Goal: Find specific page/section: Find specific page/section

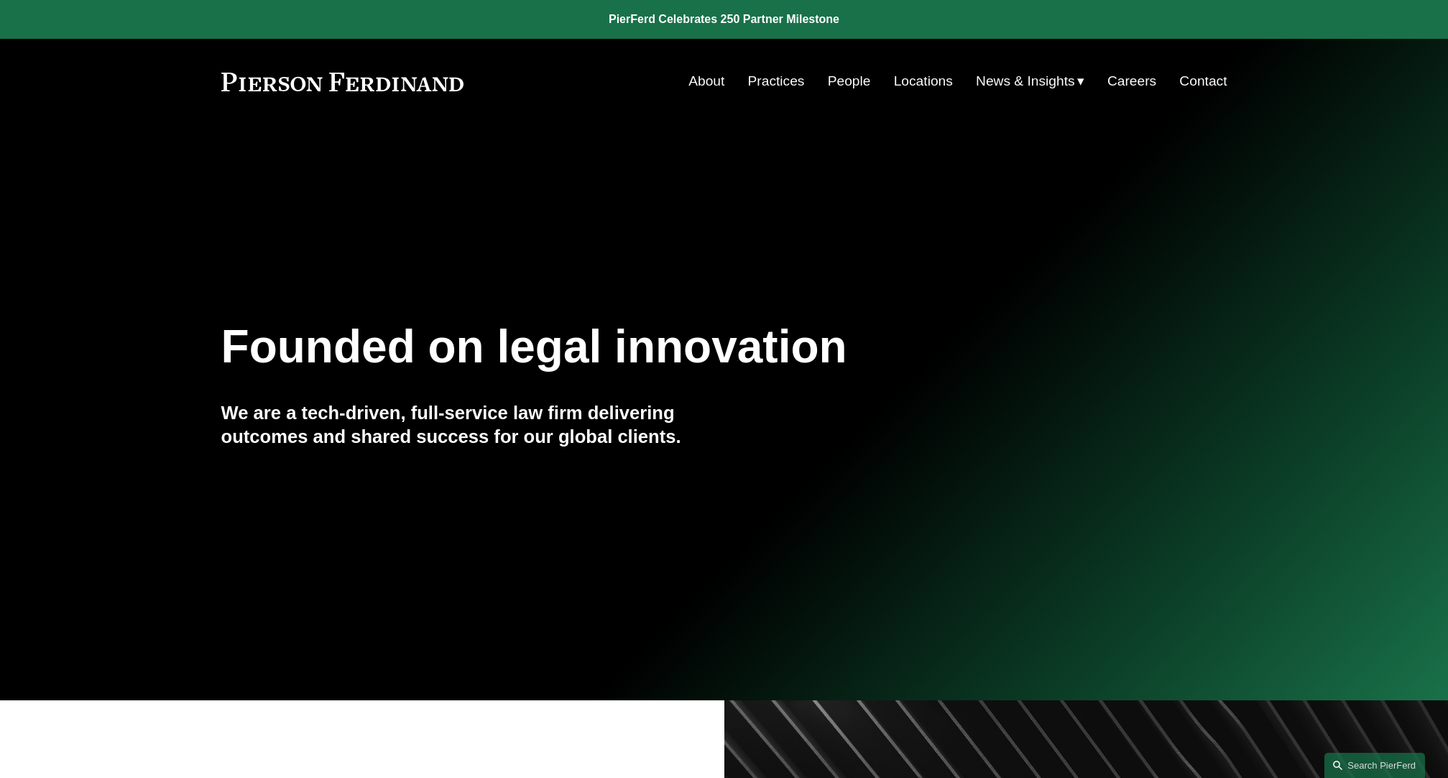
click at [911, 89] on link "Locations" at bounding box center [923, 81] width 59 height 27
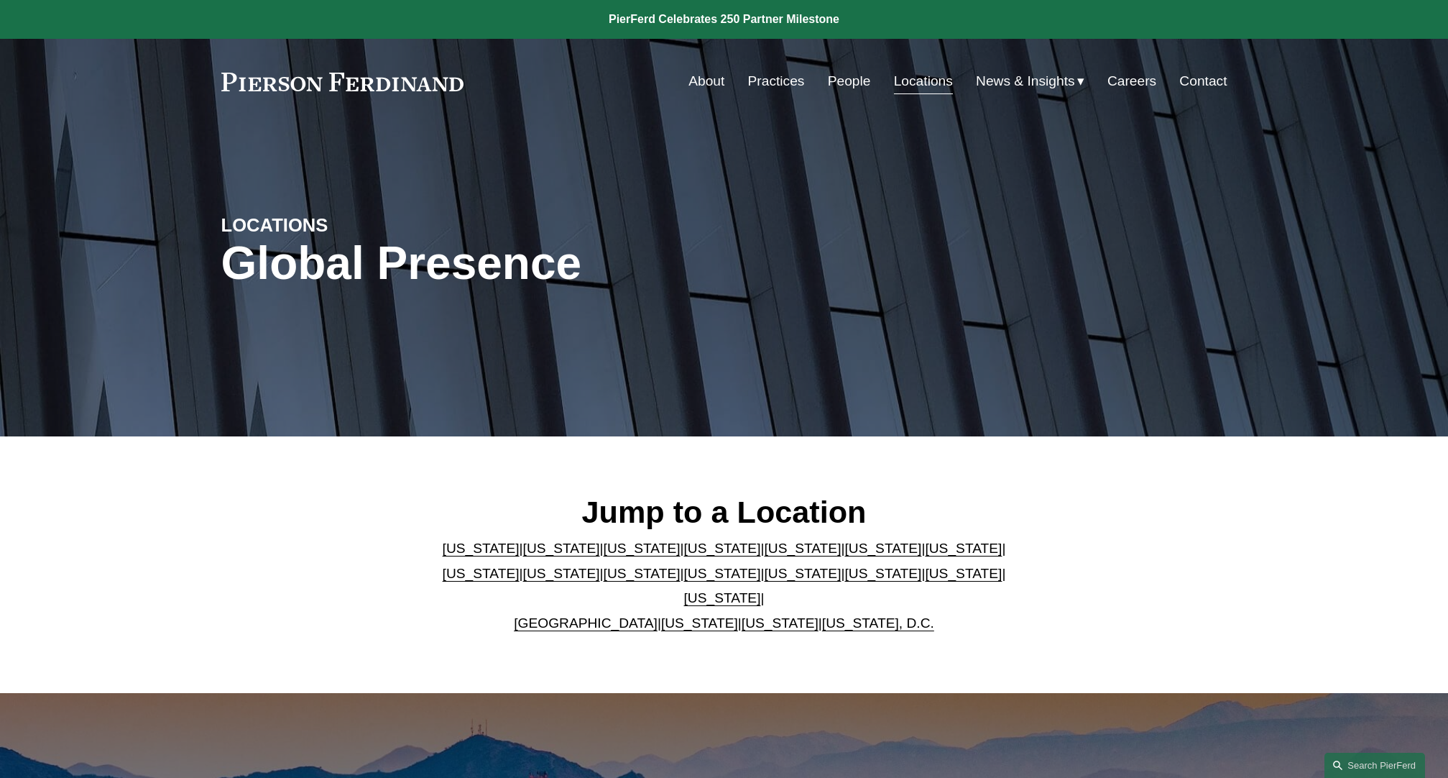
click at [925, 581] on link "[US_STATE]" at bounding box center [963, 573] width 77 height 15
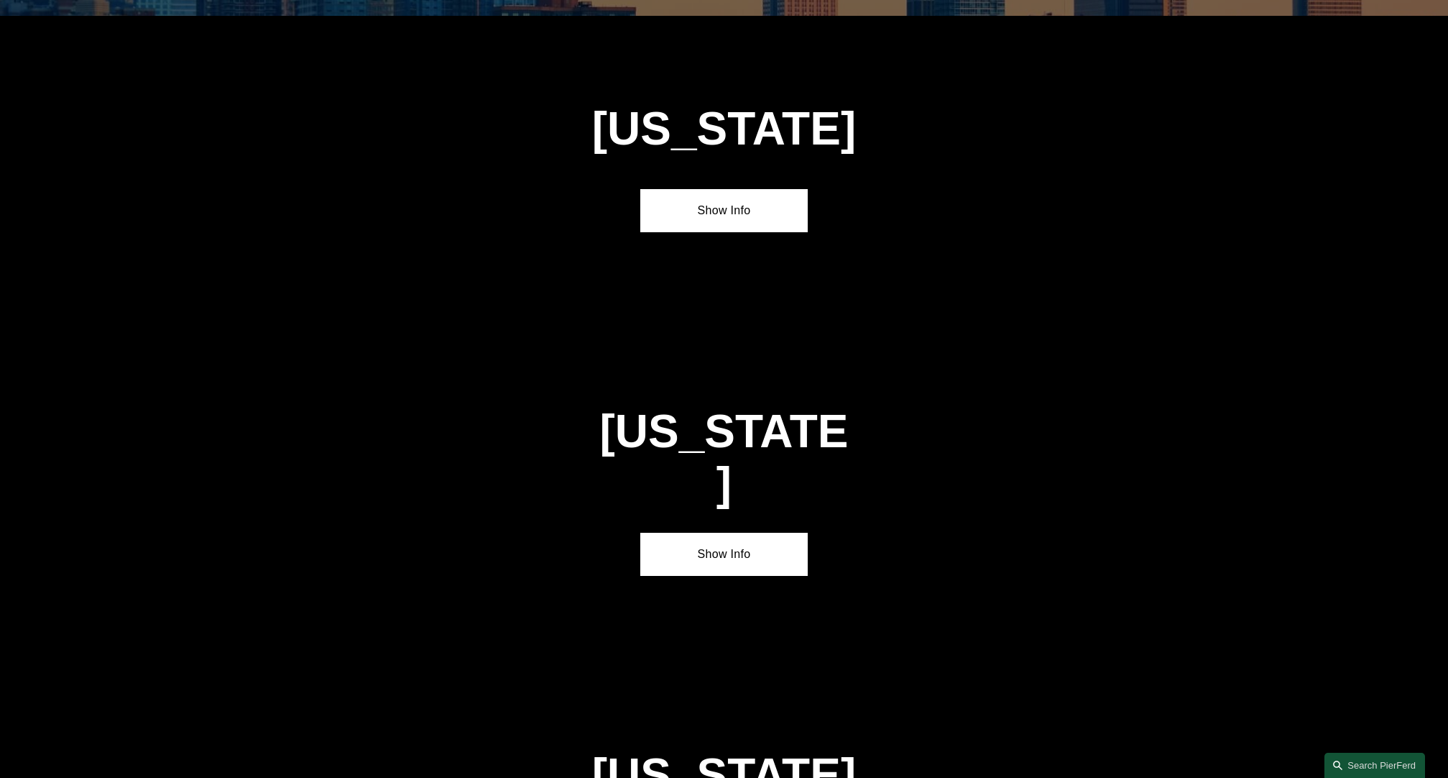
scroll to position [4631, 0]
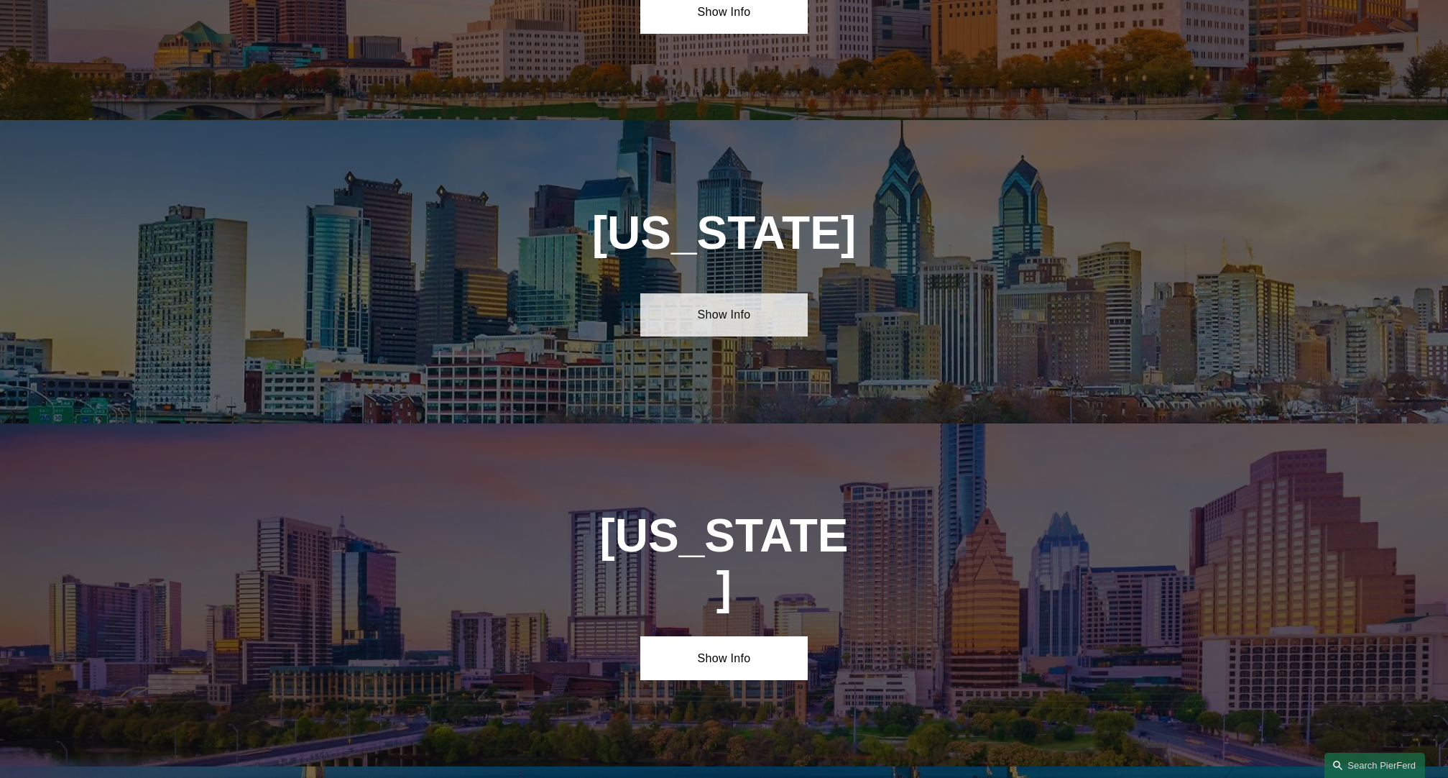
click at [728, 293] on link "Show Info" at bounding box center [723, 314] width 167 height 43
